Goal: Information Seeking & Learning: Find specific fact

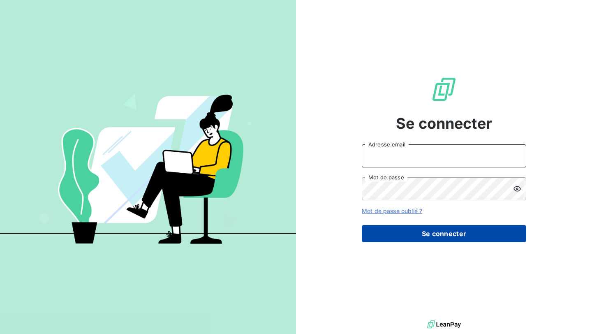
type input "[EMAIL_ADDRESS][PERSON_NAME][DOMAIN_NAME]"
click at [378, 231] on button "Se connecter" at bounding box center [444, 233] width 165 height 17
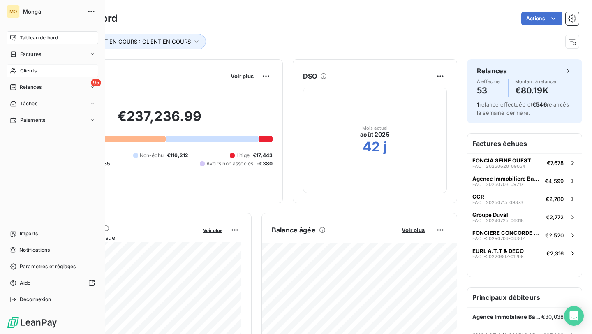
click at [16, 69] on icon at bounding box center [13, 70] width 7 height 7
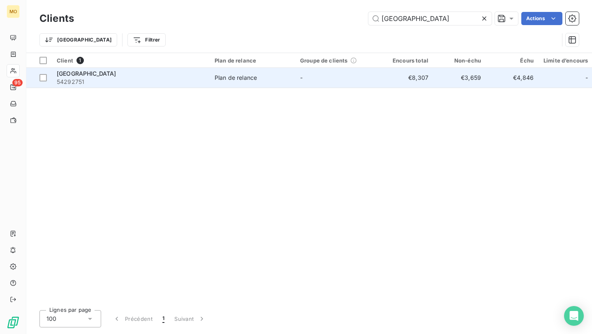
type input "le havre"
click at [99, 82] on span "54292751" at bounding box center [131, 82] width 148 height 8
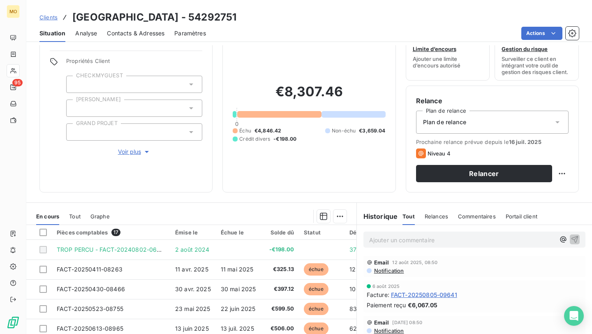
scroll to position [51, 0]
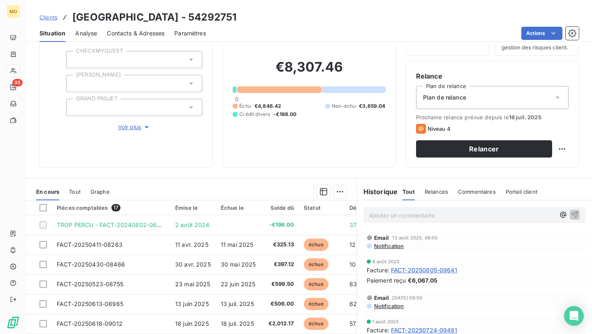
click at [419, 214] on p "Ajouter un commentaire ﻿" at bounding box center [462, 215] width 186 height 10
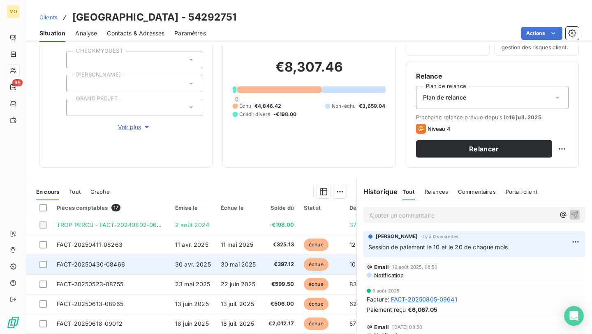
scroll to position [0, 0]
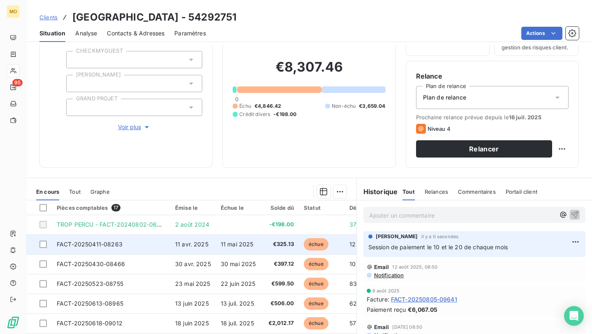
click at [170, 252] on td "11 avr. 2025" at bounding box center [193, 244] width 46 height 20
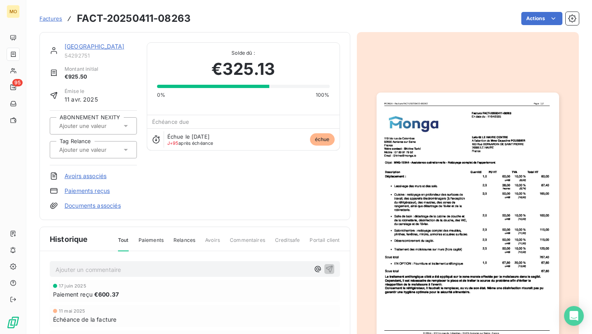
click at [422, 250] on img "button" at bounding box center [468, 222] width 183 height 258
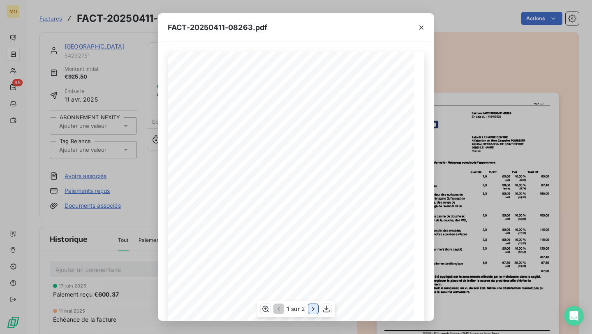
click at [318, 310] on button "button" at bounding box center [313, 309] width 10 height 10
click at [522, 205] on div "FACT-20250411-08263.pdf Total net HT 835,20 € TVA 10,00% 76,74 € TVA 20,00% 13,…" at bounding box center [296, 167] width 592 height 334
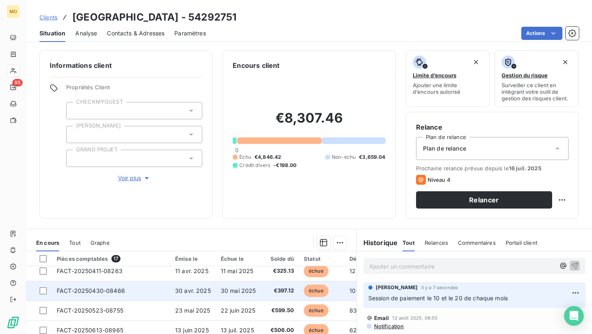
scroll to position [25, 0]
click at [287, 294] on td "€397.12" at bounding box center [281, 291] width 35 height 20
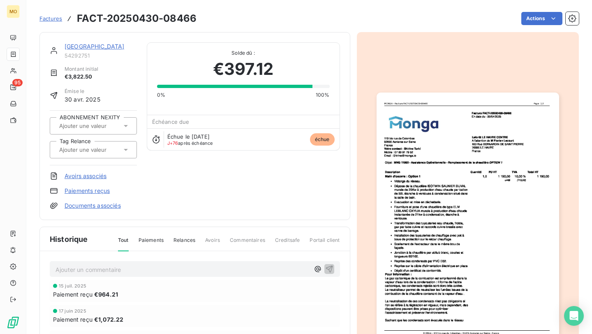
click at [370, 286] on div at bounding box center [468, 221] width 223 height 378
click at [387, 281] on img "button" at bounding box center [468, 222] width 183 height 258
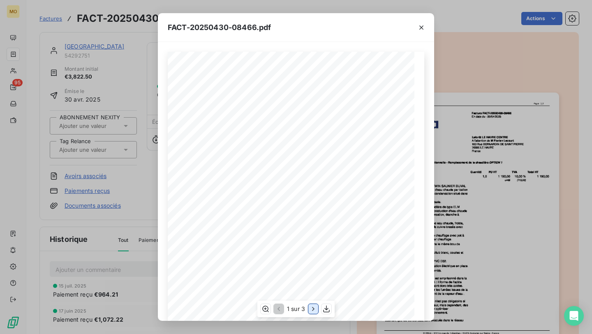
click at [311, 308] on icon "button" at bounding box center [313, 309] width 8 height 8
click at [311, 308] on icon "button" at bounding box center [314, 309] width 8 height 8
click at [447, 244] on div "FACT-20250430-08466.pdf Total net HT 3 475,00 € TVA 10,00% 347,50 € Montant tot…" at bounding box center [296, 167] width 592 height 334
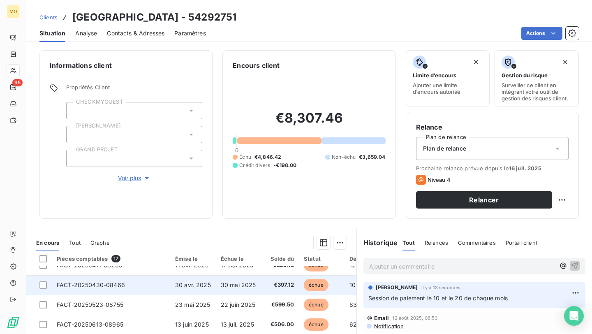
scroll to position [31, 0]
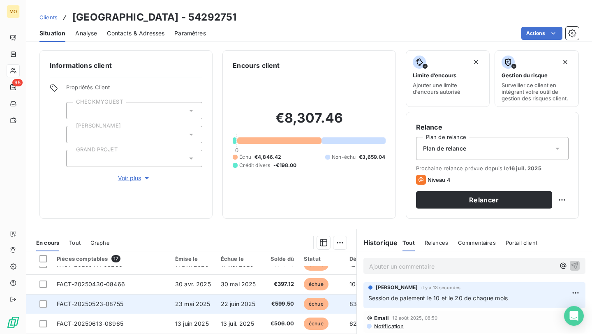
click at [281, 305] on span "€599.50" at bounding box center [282, 304] width 26 height 8
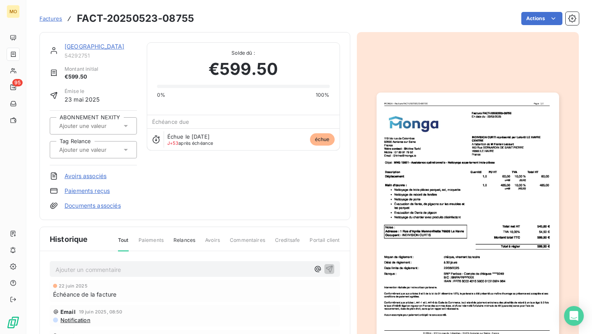
click at [454, 261] on img "button" at bounding box center [468, 222] width 183 height 258
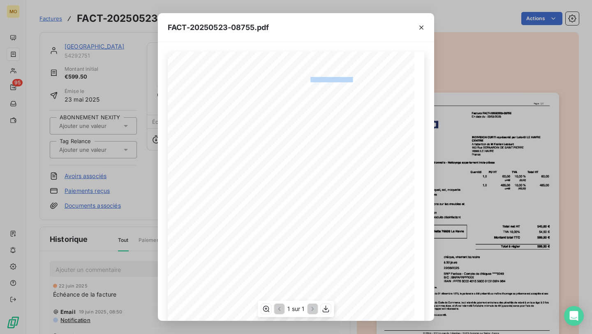
drag, startPoint x: 310, startPoint y: 79, endPoint x: 353, endPoint y: 79, distance: 42.8
click at [353, 79] on span "Facture FACT-20250523-08755" at bounding box center [327, 79] width 53 height 4
copy span "re FACT-20250523-0875"
click at [205, 246] on span "Occupant :" at bounding box center [196, 244] width 22 height 4
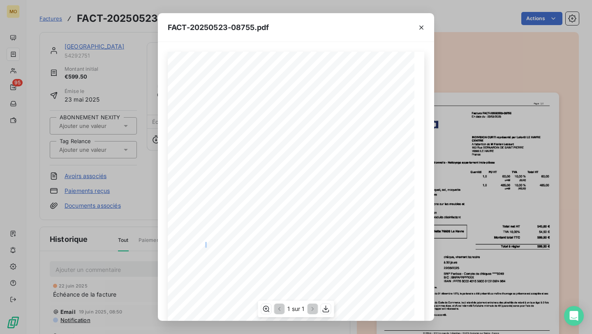
click at [230, 244] on div "119 bis rue de Colombes 92600 Asnieres sur Seine France Votre contact : Shirine…" at bounding box center [296, 226] width 257 height 348
drag, startPoint x: 242, startPoint y: 244, endPoint x: 203, endPoint y: 244, distance: 39.1
click at [203, 244] on div "119 bis rue de Colombes 92600 Asnieres sur Seine France Votre contact : Shirine…" at bounding box center [296, 226] width 247 height 349
copy div "t : INDIVISION CURT"
drag, startPoint x: 398, startPoint y: 259, endPoint x: 404, endPoint y: 259, distance: 6.2
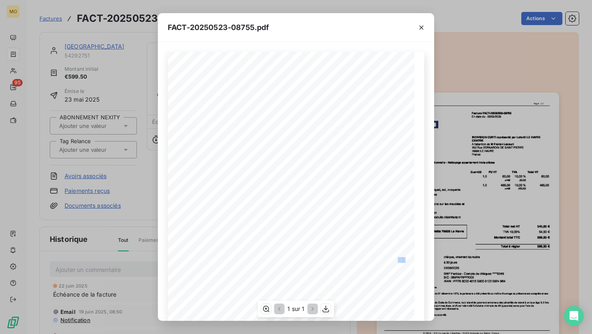
click at [404, 259] on div "119 bis rue de Colombes 92600 Asnieres sur Seine France Votre contact : Shirine…" at bounding box center [296, 226] width 247 height 349
copy div "50"
click at [324, 308] on icon "button" at bounding box center [326, 309] width 8 height 8
click at [68, 193] on div "FACT-20250523-08755.pdf 119 bis rue de Colombes 92600 Asnieres sur Seine France…" at bounding box center [296, 167] width 592 height 334
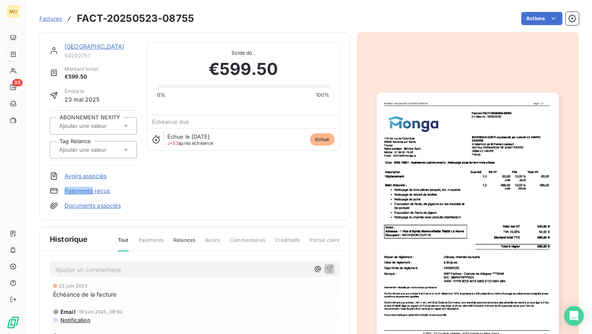
click at [68, 193] on link "Paiements reçus" at bounding box center [87, 191] width 45 height 8
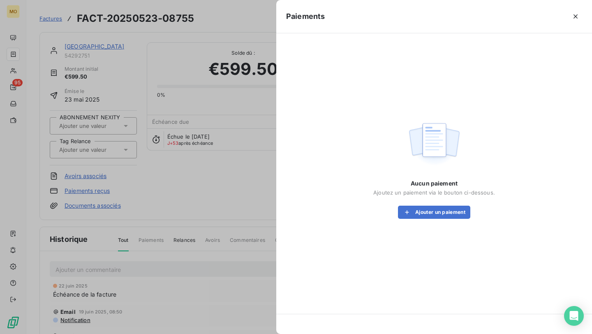
click at [140, 195] on div at bounding box center [296, 167] width 592 height 334
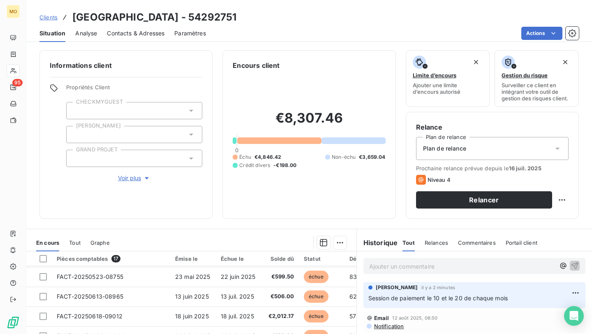
scroll to position [58, 0]
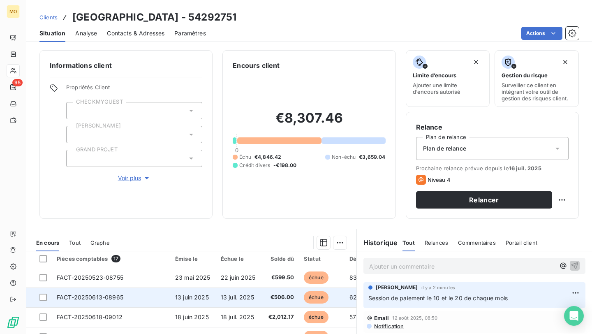
click at [153, 304] on td "FACT-20250613-08965" at bounding box center [111, 298] width 118 height 20
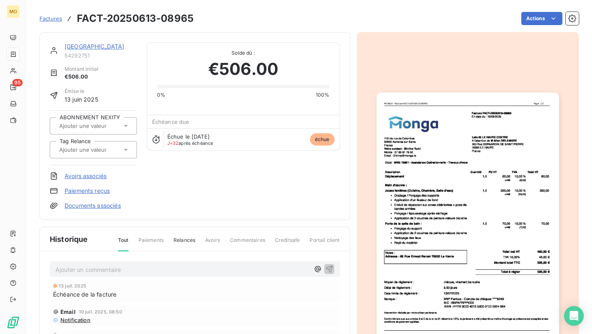
click at [440, 175] on img "button" at bounding box center [468, 222] width 183 height 258
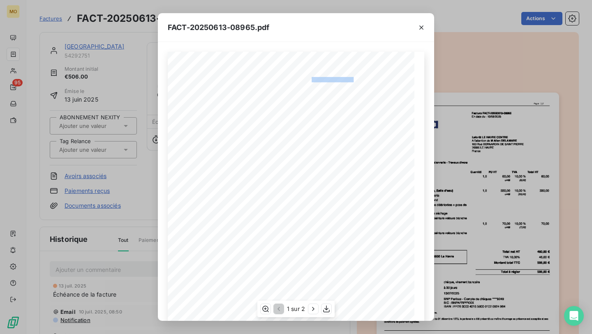
drag, startPoint x: 312, startPoint y: 81, endPoint x: 353, endPoint y: 81, distance: 41.5
click at [353, 81] on span "Facture FACT-20250613-08965" at bounding box center [328, 79] width 54 height 4
copy span "e FACT-20250613-0896"
click at [311, 305] on icon "button" at bounding box center [313, 309] width 8 height 8
click at [283, 308] on button "button" at bounding box center [278, 309] width 10 height 10
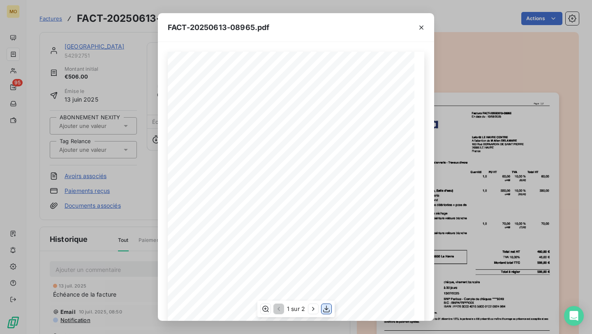
click at [327, 309] on icon "button" at bounding box center [326, 309] width 7 height 7
click at [67, 148] on div "FACT-20250613-08965.pdf 119 bis rue de Colombes 92600 Asnieres sur Seine France…" at bounding box center [296, 167] width 592 height 334
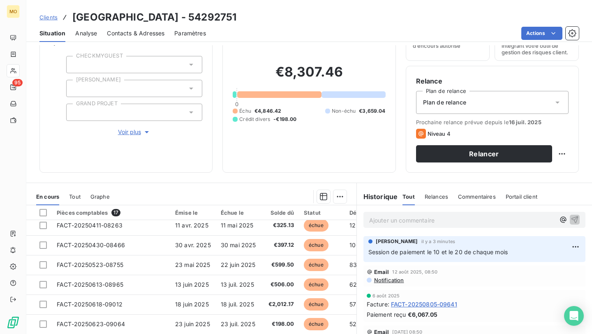
scroll to position [32, 0]
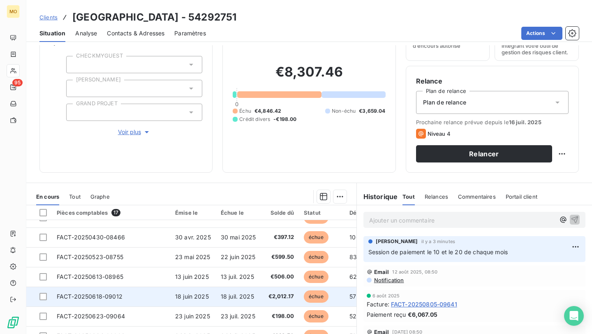
click at [156, 297] on td "FACT-20250618-09012" at bounding box center [111, 297] width 118 height 20
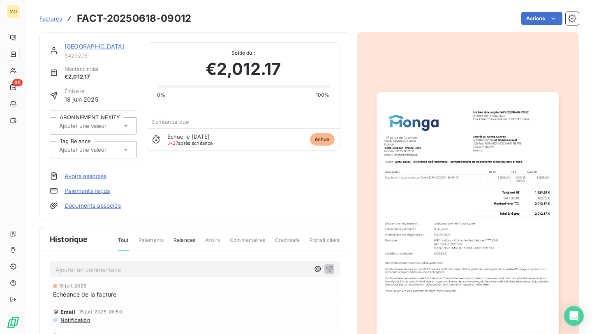
click at [417, 186] on img "button" at bounding box center [468, 221] width 183 height 258
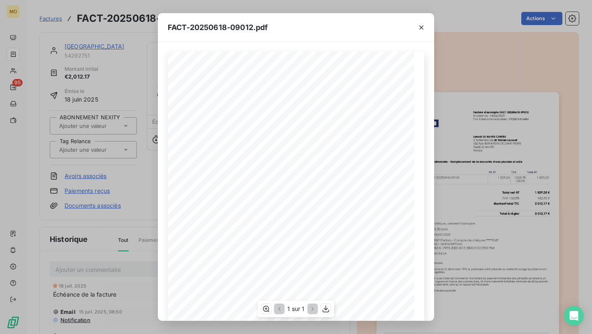
click at [376, 77] on div "119 bis rue de Colombes 92600 Asnieres sur Seine France Votre contact : Shirine…" at bounding box center [296, 226] width 257 height 349
drag, startPoint x: 376, startPoint y: 77, endPoint x: 303, endPoint y: 77, distance: 72.8
click at [303, 77] on span "Facture d'acompte FACT-20250618-09012" at bounding box center [341, 79] width 77 height 4
copy span "Facture d'acompte FACT-20250618-0901"
click at [424, 21] on div at bounding box center [422, 27] width 26 height 28
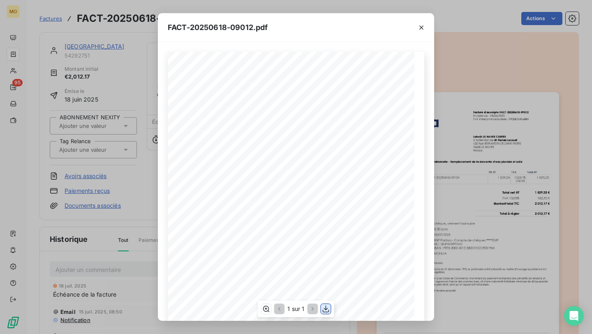
click at [325, 306] on icon "button" at bounding box center [326, 309] width 8 height 8
click at [65, 78] on div "FACT-20250618-09012.pdf 119 bis rue de Colombes 92600 Asnieres sur Seine France…" at bounding box center [296, 167] width 592 height 334
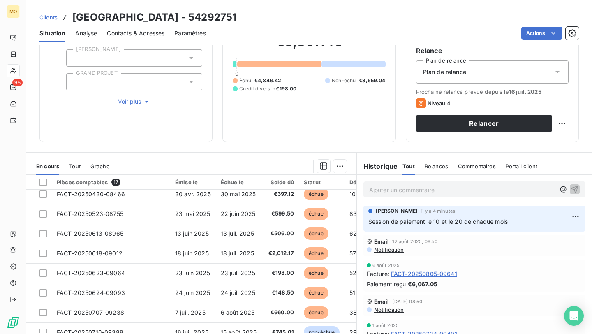
scroll to position [49, 0]
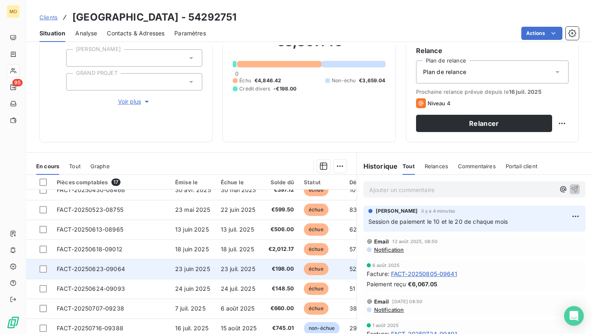
click at [152, 267] on td "FACT-20250623-09064" at bounding box center [111, 269] width 118 height 20
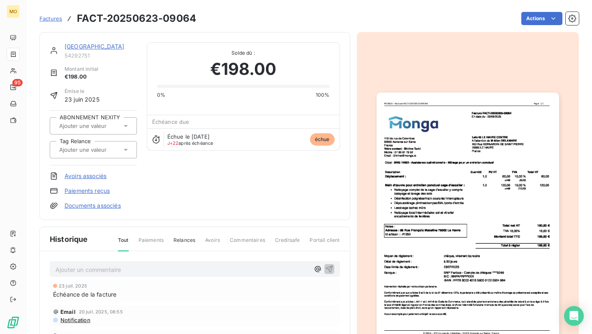
click at [491, 149] on img "button" at bounding box center [468, 222] width 183 height 258
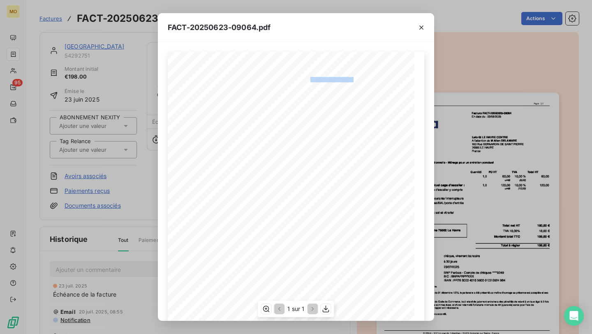
drag, startPoint x: 311, startPoint y: 81, endPoint x: 352, endPoint y: 81, distance: 40.7
click at [352, 81] on span "Facture FACT-20250623-09064" at bounding box center [328, 79] width 55 height 4
copy span "re FACT-20250623-0906"
click at [322, 307] on icon "button" at bounding box center [326, 309] width 8 height 8
click at [105, 239] on div "FACT-20250623-09064.pdf 119 bis rue de Colombes 92600 Asnieres sur Seine France…" at bounding box center [296, 167] width 592 height 334
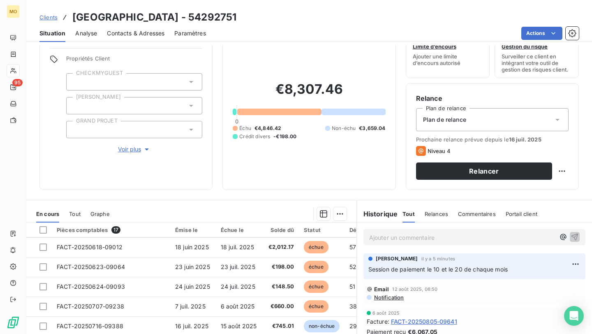
scroll to position [50, 0]
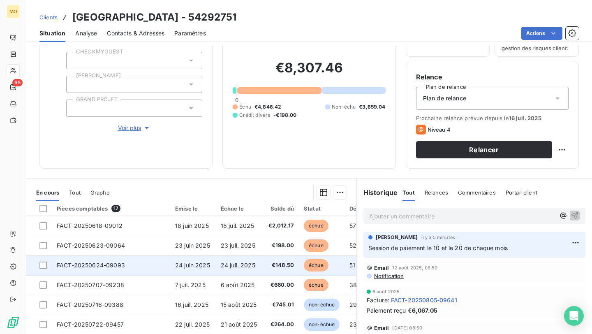
click at [271, 264] on span "€148.50" at bounding box center [282, 265] width 26 height 8
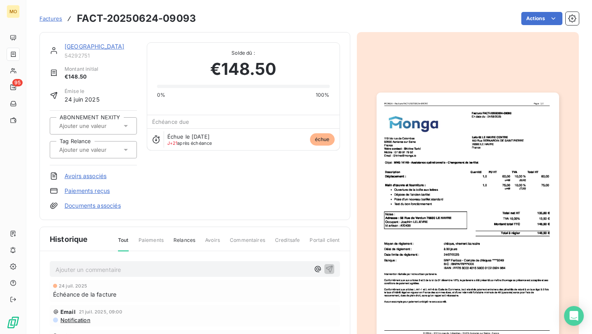
click at [454, 176] on img "button" at bounding box center [468, 222] width 183 height 258
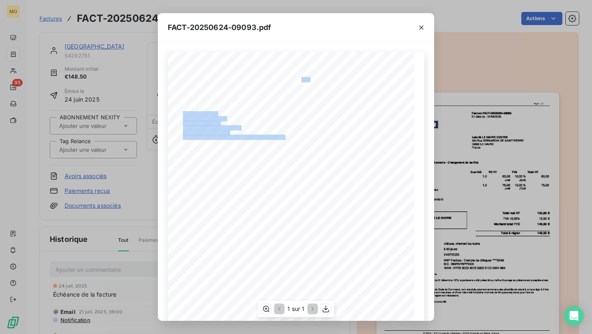
click at [360, 80] on div "119 bis rue de Colombes 92600 Asnieres sur Seine France Votre contact : Shirine…" at bounding box center [296, 226] width 257 height 348
click at [352, 80] on span "Facture FACT-20250624-09093" at bounding box center [328, 79] width 55 height 4
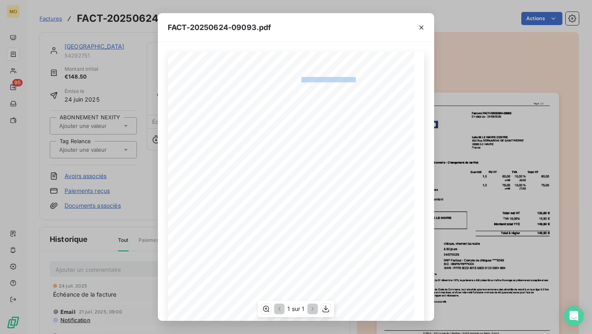
drag, startPoint x: 352, startPoint y: 80, endPoint x: 311, endPoint y: 80, distance: 40.7
click at [311, 80] on span "Facture FACT-20250624-09093" at bounding box center [328, 79] width 55 height 4
copy span "Facture FACT-20250624-09093"
click at [330, 306] on button "button" at bounding box center [326, 309] width 10 height 10
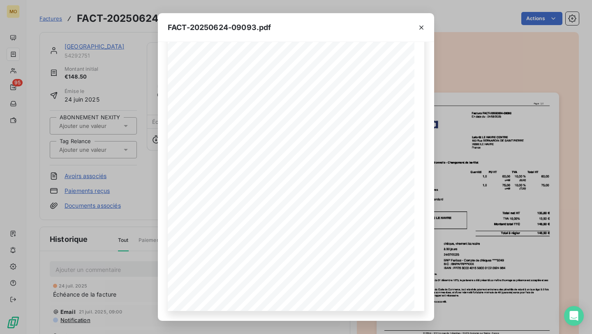
click at [99, 241] on div "FACT-20250624-09093.pdf 119 bis rue de Colombes 92600 Asnieres sur Seine France…" at bounding box center [296, 167] width 592 height 334
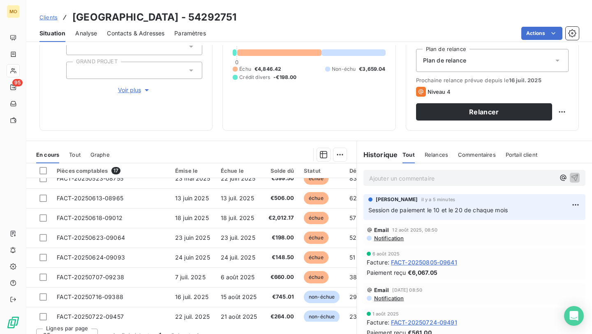
scroll to position [71, 0]
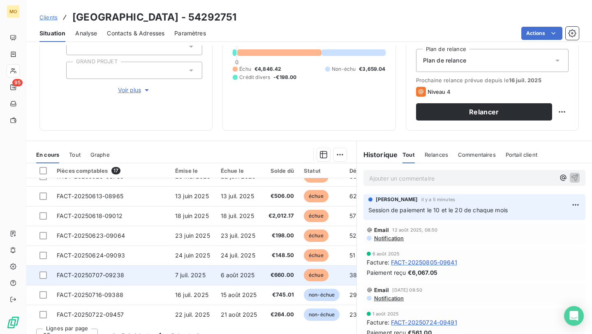
click at [169, 274] on td "FACT-20250707-09238" at bounding box center [111, 275] width 118 height 20
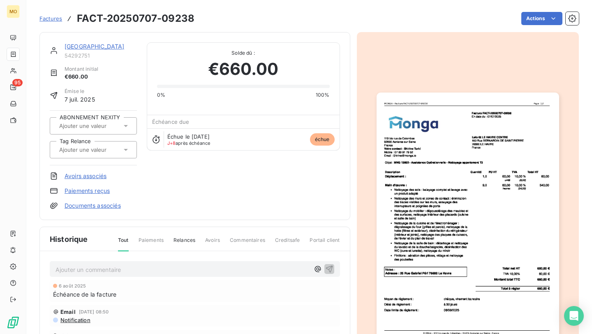
click at [446, 216] on img "button" at bounding box center [468, 222] width 183 height 258
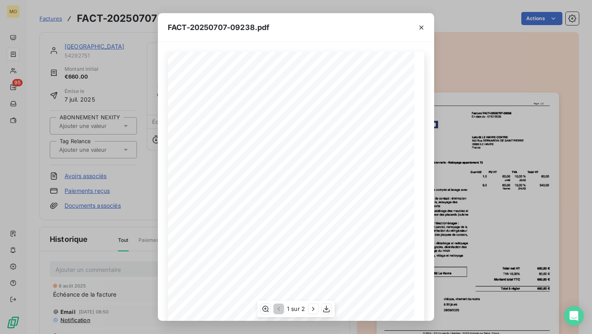
scroll to position [9, 0]
click at [355, 70] on div "119 bis rue de Colombes 92600 Asnieres sur Seine France Votre contact : Shirine…" at bounding box center [296, 217] width 257 height 348
copy div "119 bis rue de Colombes 92600 Asnieres sur Seine France Votre contact : Shirine…"
drag, startPoint x: 352, startPoint y: 70, endPoint x: 310, endPoint y: 71, distance: 42.0
click at [310, 71] on span "Facture FACT-20250707-09238" at bounding box center [328, 71] width 54 height 4
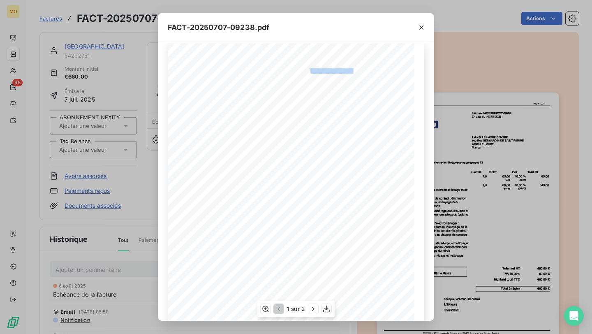
copy span "re FACT-20250707-0923"
click at [326, 311] on icon "button" at bounding box center [326, 309] width 8 height 8
click at [87, 143] on div "FACT-20250707-09238.pdf 119 bis rue de Colombes 92600 Asnieres sur Seine France…" at bounding box center [296, 167] width 592 height 334
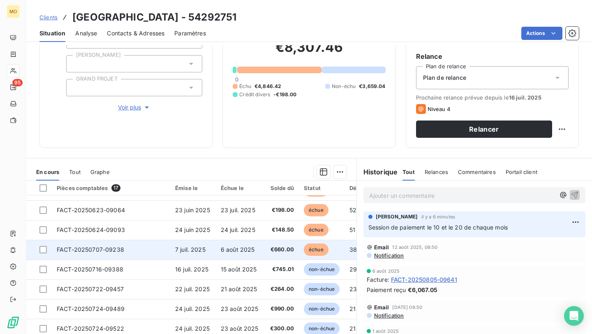
scroll to position [115, 0]
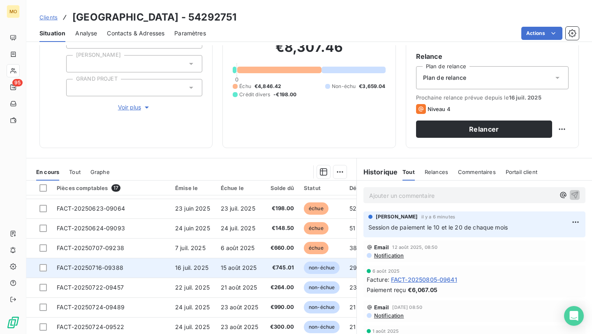
click at [255, 265] on span "15 août 2025" at bounding box center [239, 267] width 36 height 7
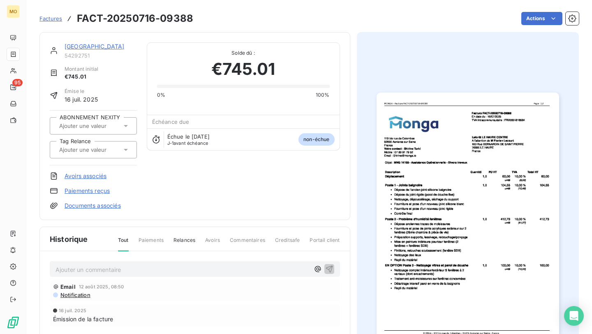
click at [441, 208] on img "button" at bounding box center [468, 222] width 183 height 258
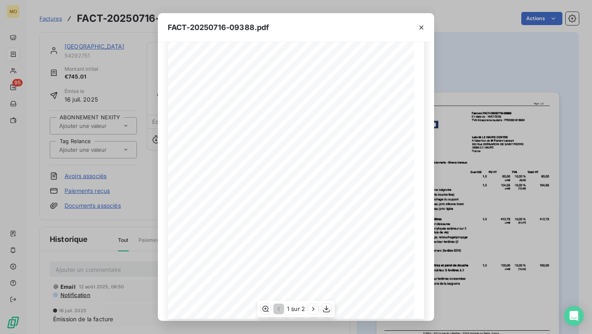
scroll to position [89, 0]
click at [312, 309] on icon "button" at bounding box center [313, 309] width 8 height 8
click at [278, 308] on icon "button" at bounding box center [278, 309] width 2 height 4
drag, startPoint x: 311, startPoint y: 79, endPoint x: 355, endPoint y: 79, distance: 44.0
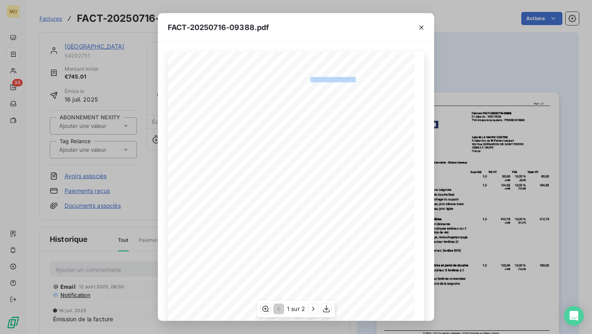
click at [355, 79] on span "Facture FACT-20250716-09388" at bounding box center [328, 79] width 54 height 4
copy span "re FACT-20250716-09388"
click at [311, 314] on div "1 sur 2" at bounding box center [295, 309] width 77 height 16
click at [311, 311] on icon "button" at bounding box center [313, 309] width 8 height 8
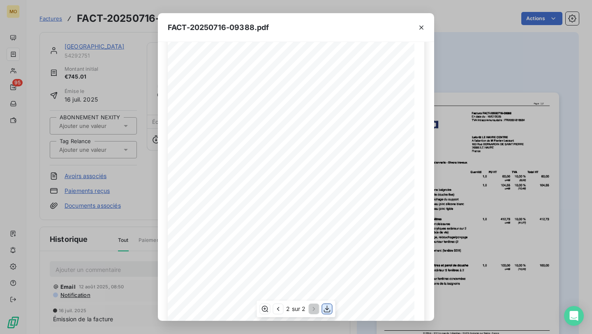
click at [329, 311] on icon "button" at bounding box center [327, 309] width 8 height 8
click at [427, 23] on button "button" at bounding box center [421, 27] width 13 height 13
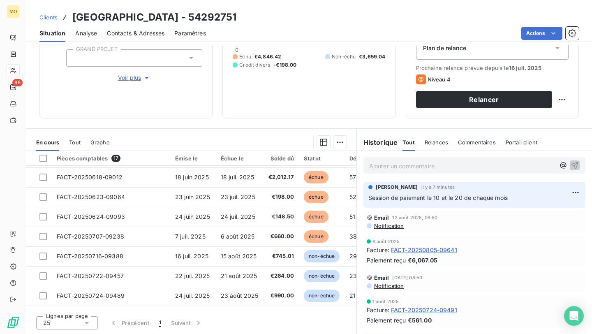
scroll to position [157, 0]
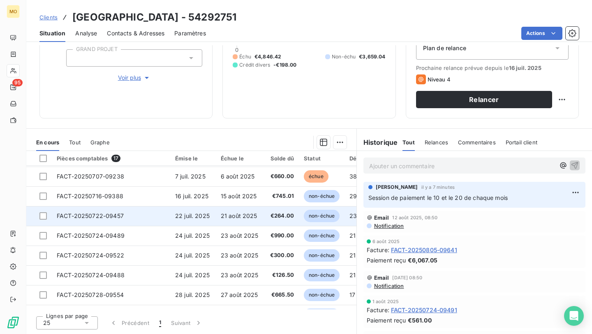
click at [284, 213] on span "€264.00" at bounding box center [282, 216] width 26 height 8
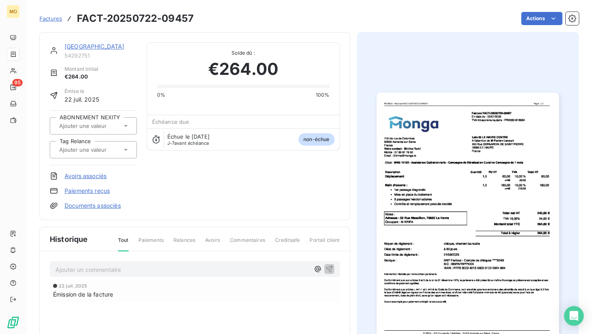
click at [464, 159] on img "button" at bounding box center [468, 222] width 183 height 258
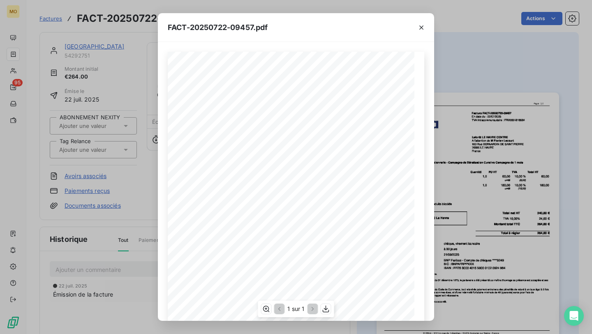
click at [313, 79] on span "Facture FACT-20250722-09457" at bounding box center [328, 79] width 54 height 4
drag, startPoint x: 312, startPoint y: 79, endPoint x: 350, endPoint y: 79, distance: 38.7
click at [350, 79] on span "Facture FACT-20250722-09457" at bounding box center [328, 79] width 54 height 4
click at [324, 307] on icon "button" at bounding box center [326, 309] width 8 height 8
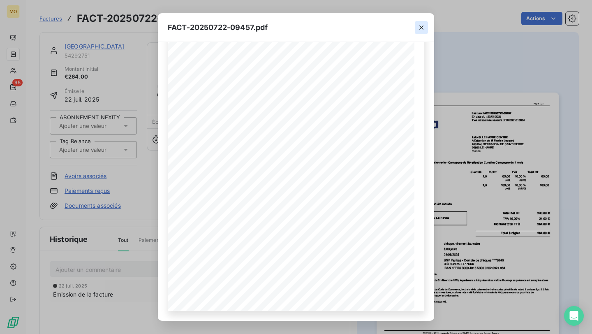
click at [418, 28] on icon "button" at bounding box center [421, 27] width 8 height 8
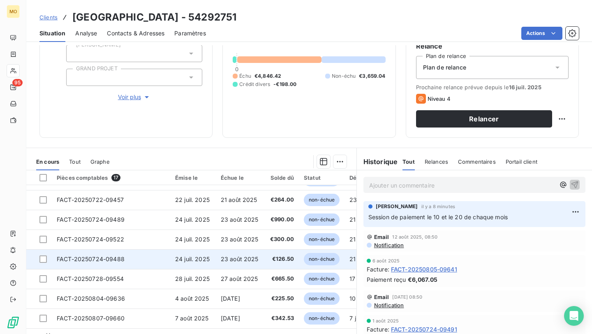
scroll to position [195, 0]
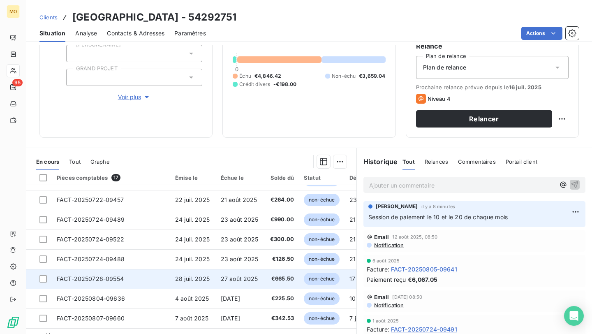
click at [239, 275] on span "27 août 2025" at bounding box center [239, 278] width 37 height 7
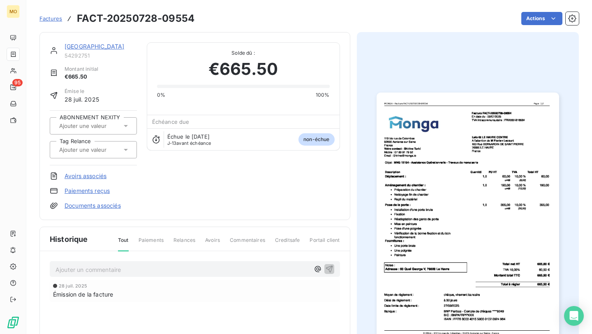
click at [457, 150] on img "button" at bounding box center [468, 222] width 183 height 258
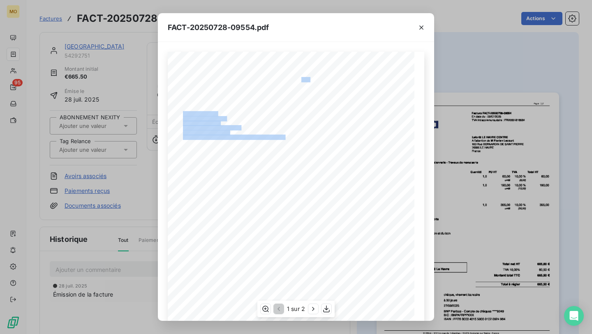
click at [358, 80] on div "119 bis rue de Colombes 92600 Asnieres sur Seine France Votre contact : Shirine…" at bounding box center [296, 226] width 257 height 348
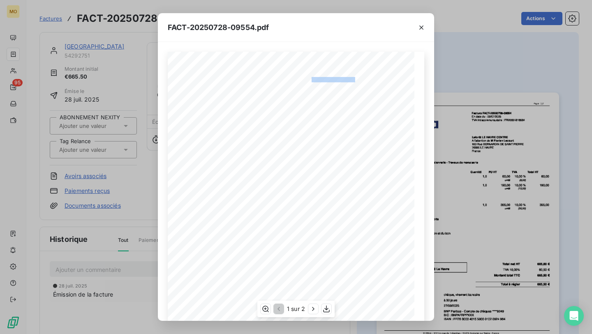
drag, startPoint x: 354, startPoint y: 81, endPoint x: 312, endPoint y: 81, distance: 41.5
click at [312, 81] on span "Facture FACT-20250728-09554" at bounding box center [328, 79] width 54 height 4
click at [462, 186] on div "FACT-20250728-09554.pdf 119 bis rue de Colombes 92600 Asnieres sur Seine France…" at bounding box center [296, 167] width 592 height 334
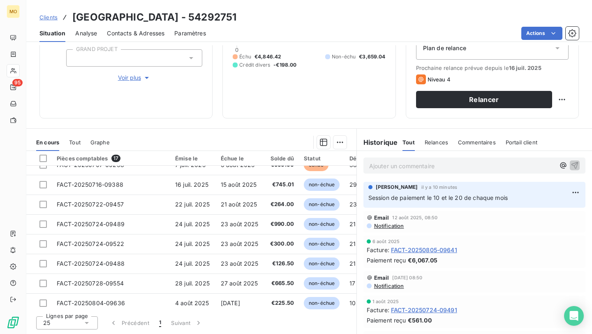
scroll to position [195, 0]
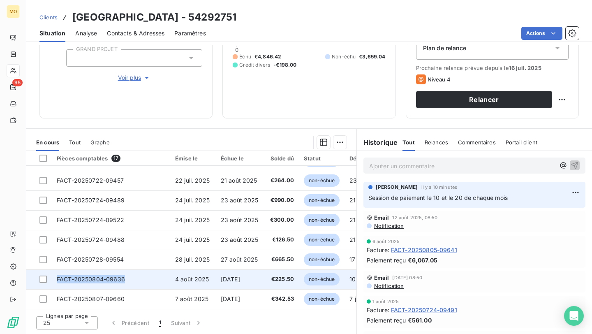
drag, startPoint x: 128, startPoint y: 276, endPoint x: 58, endPoint y: 277, distance: 70.3
click at [58, 277] on td "FACT-20250804-09636" at bounding box center [111, 279] width 118 height 20
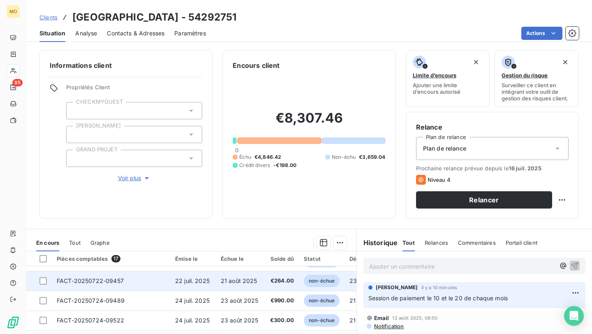
scroll to position [100, 0]
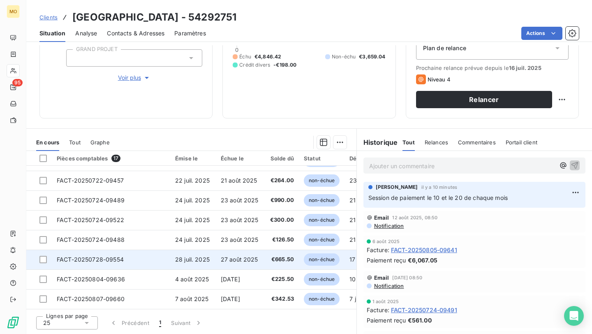
click at [227, 258] on span "27 août 2025" at bounding box center [239, 259] width 37 height 7
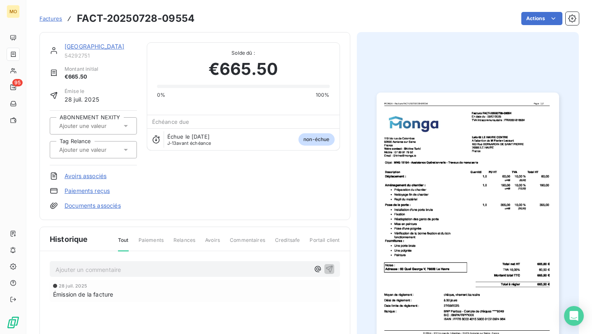
click at [512, 133] on img "button" at bounding box center [468, 222] width 183 height 258
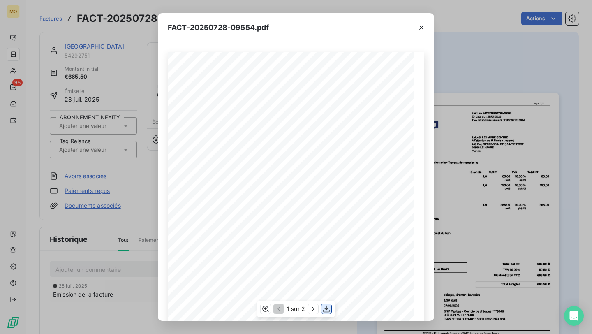
click at [326, 306] on icon "button" at bounding box center [326, 309] width 7 height 7
click at [108, 175] on div "FACT-20250728-09554.pdf 119 bis rue de Colombes 92600 Asnieres sur Seine France…" at bounding box center [296, 167] width 592 height 334
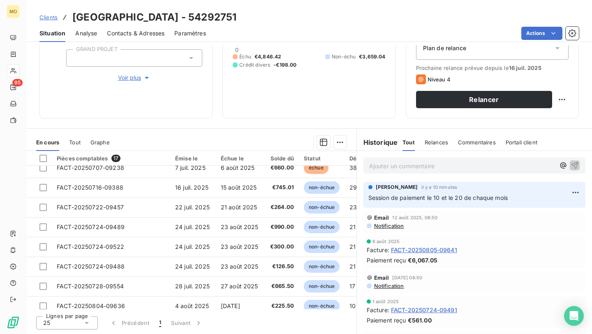
scroll to position [195, 0]
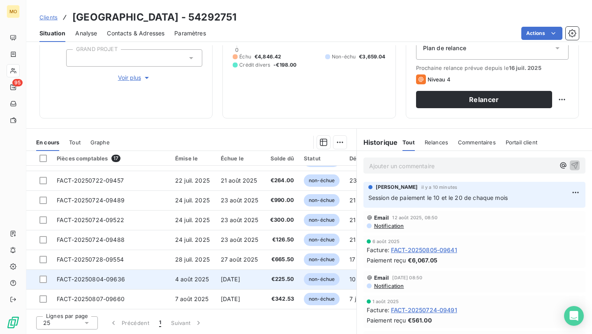
click at [132, 280] on td "FACT-20250804-09636" at bounding box center [111, 279] width 118 height 20
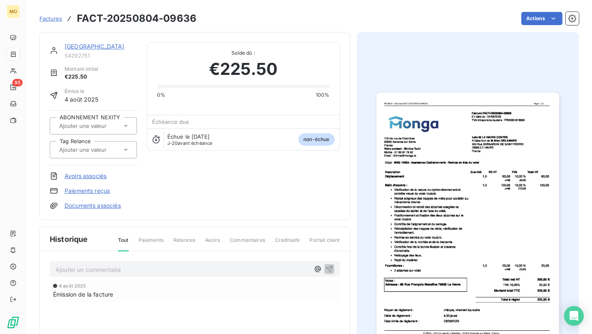
click at [409, 188] on img "button" at bounding box center [468, 222] width 183 height 258
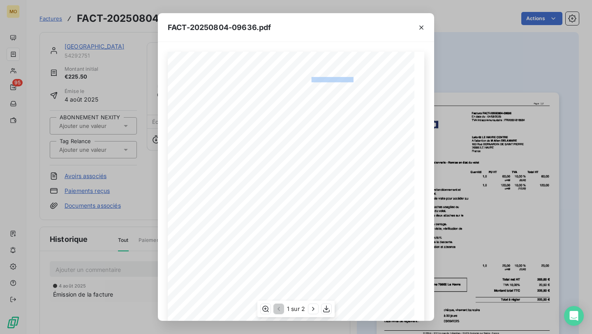
drag, startPoint x: 311, startPoint y: 80, endPoint x: 352, endPoint y: 79, distance: 40.3
click at [352, 79] on span "Facture FACT-20250804-09636" at bounding box center [328, 79] width 54 height 4
click at [327, 314] on div "1 sur 2" at bounding box center [295, 309] width 77 height 16
click at [327, 313] on button "button" at bounding box center [327, 309] width 10 height 10
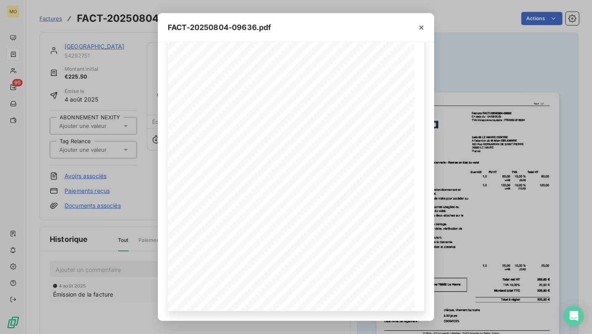
click at [94, 125] on div "FACT-20250804-09636.pdf 119 bis rue de Colombes 92600 Asnieres sur Seine France…" at bounding box center [296, 167] width 592 height 334
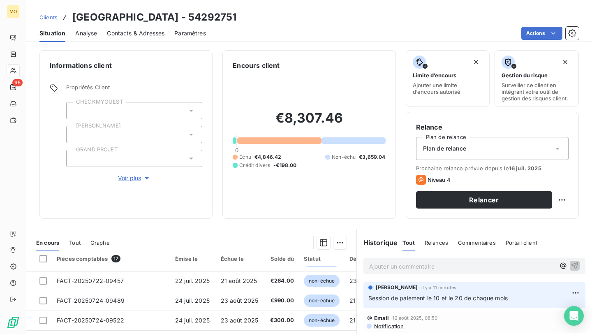
scroll to position [100, 0]
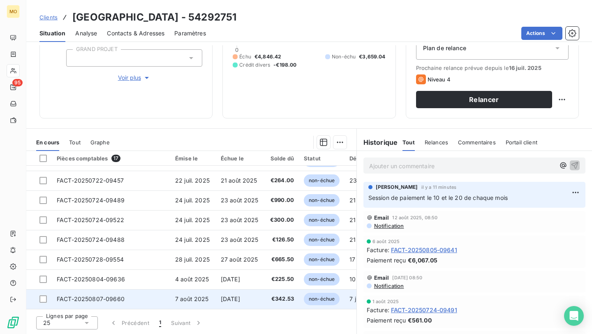
click at [176, 296] on span "7 août 2025" at bounding box center [192, 298] width 34 height 7
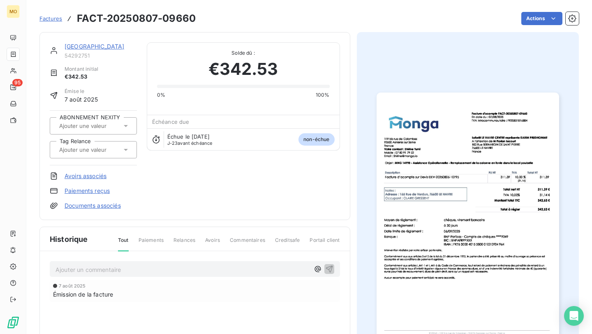
click at [461, 121] on img "button" at bounding box center [468, 222] width 183 height 258
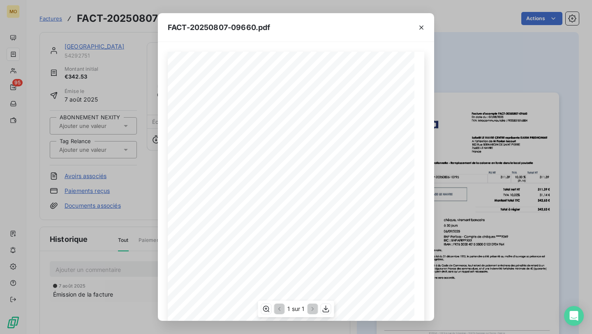
click at [371, 81] on div "119 bis rue de Colombes 92600 Asnieres sur Seine France Votre contact : Shirine…" at bounding box center [296, 226] width 257 height 348
drag, startPoint x: 373, startPoint y: 81, endPoint x: 301, endPoint y: 79, distance: 72.0
click at [301, 79] on span "Facture d'acompte FACT-20250807-09660" at bounding box center [339, 80] width 76 height 4
click at [326, 308] on icon "button" at bounding box center [326, 309] width 7 height 7
